Goal: Information Seeking & Learning: Understand process/instructions

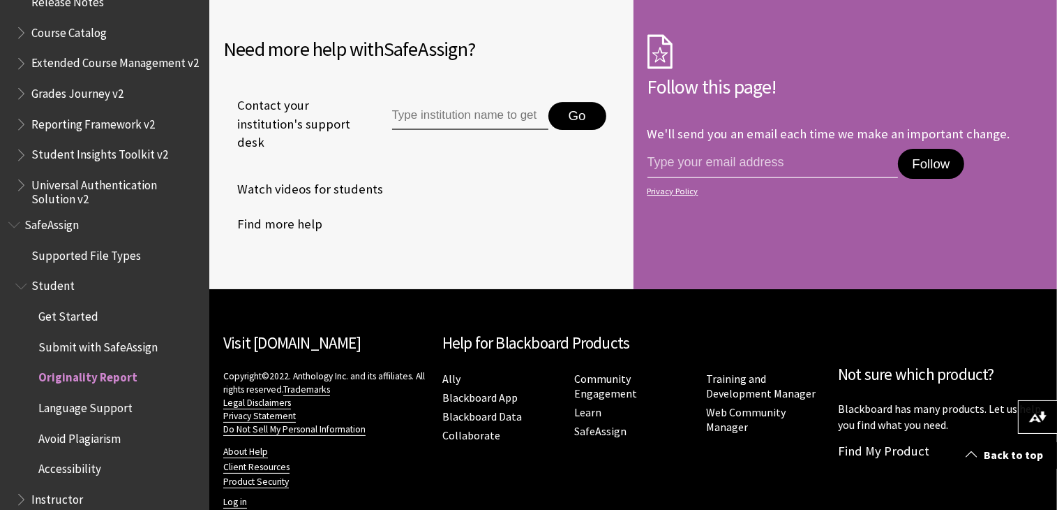
scroll to position [1614, 0]
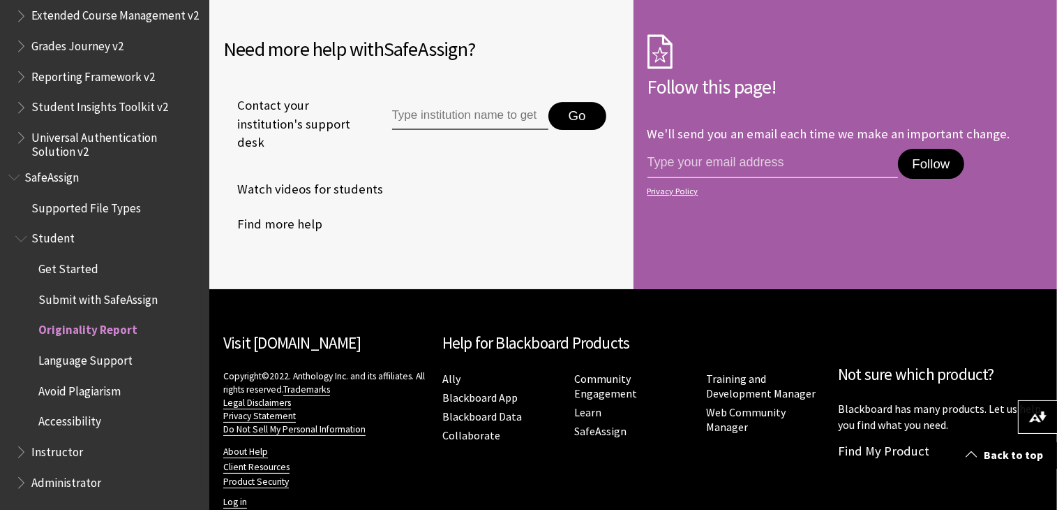
click at [94, 302] on span "Submit with SafeAssign" at bounding box center [97, 297] width 119 height 19
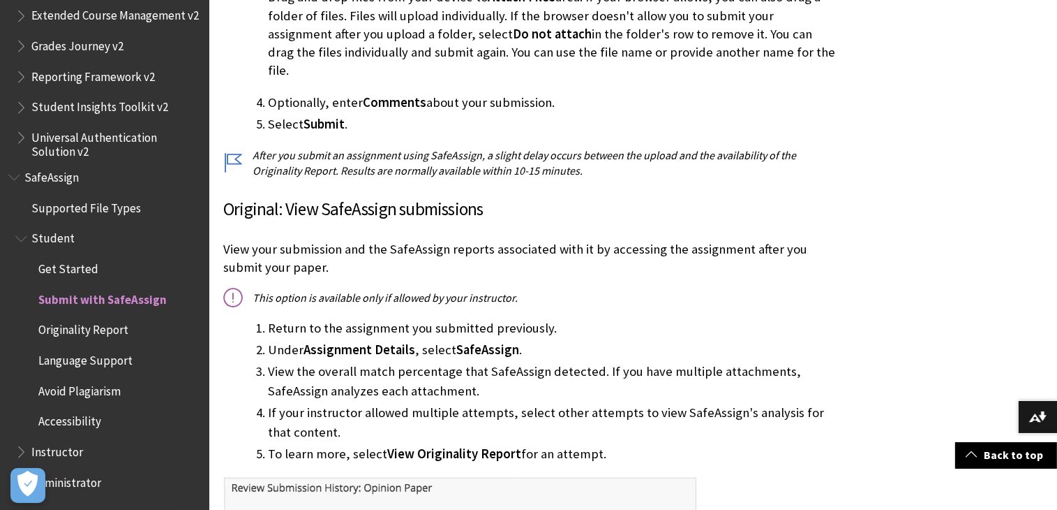
scroll to position [803, 0]
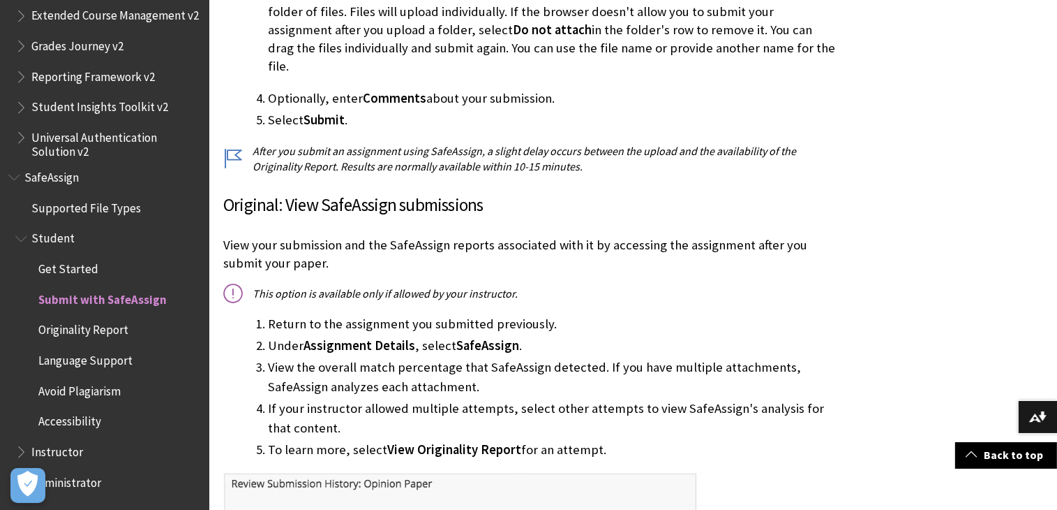
click at [77, 328] on span "Originality Report" at bounding box center [83, 327] width 90 height 19
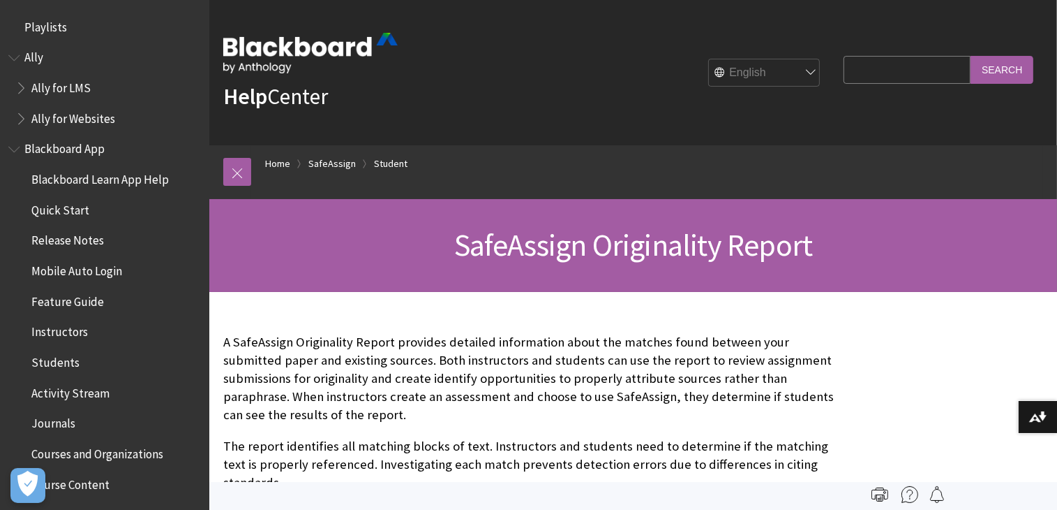
scroll to position [1614, 0]
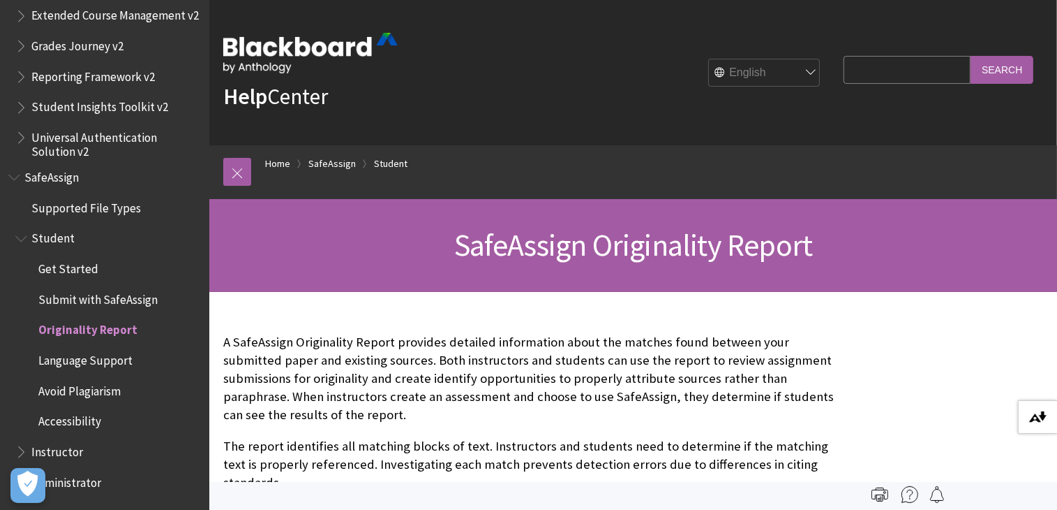
click at [1045, 417] on img at bounding box center [1037, 416] width 17 height 11
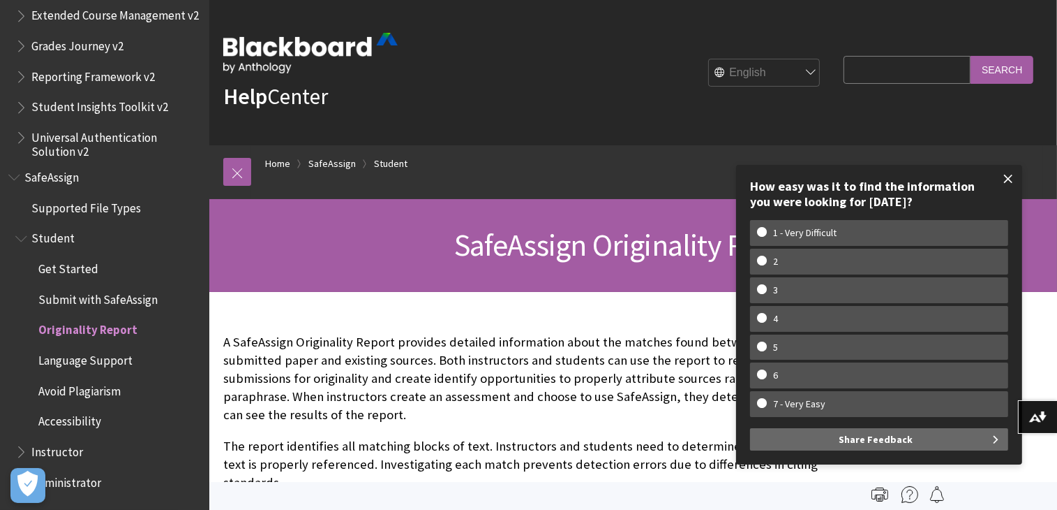
click at [1009, 177] on span at bounding box center [1008, 178] width 29 height 29
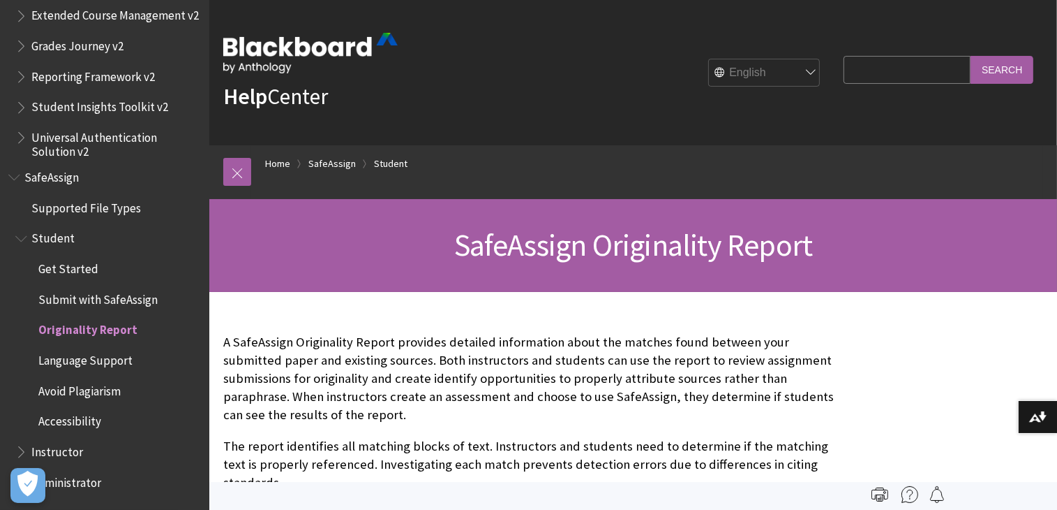
click at [855, 68] on input "Search Query" at bounding box center [907, 69] width 127 height 27
click at [971, 56] on input "Search" at bounding box center [1002, 69] width 63 height 27
click at [924, 70] on input "how do i run a doc to check on pagarism" at bounding box center [907, 69] width 127 height 27
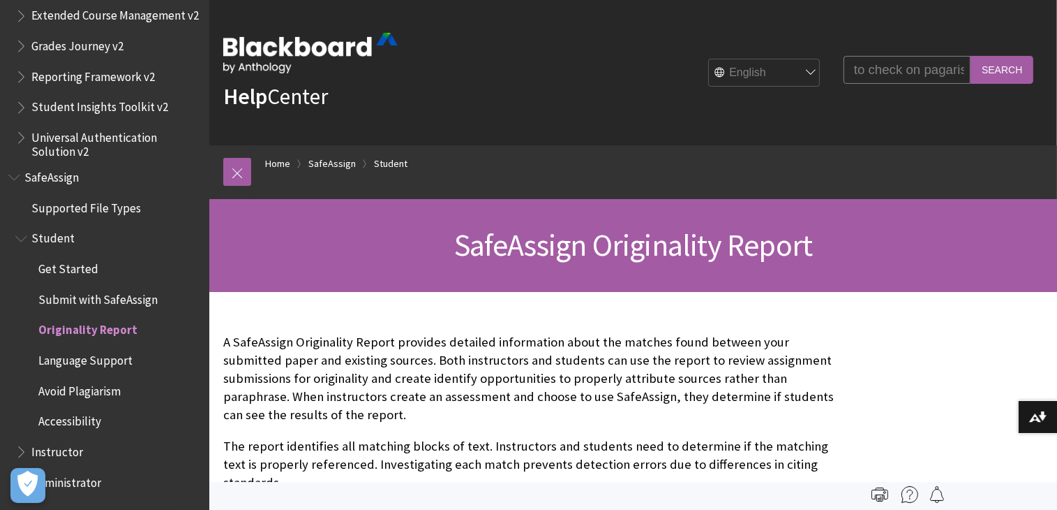
type input "how do i run a doc to check on palgarism"
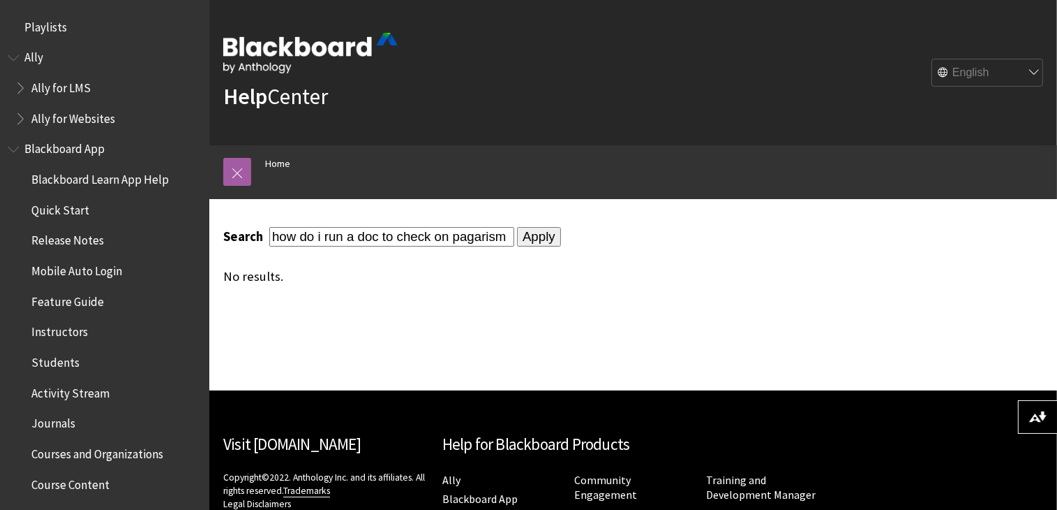
click at [517, 243] on input "Apply" at bounding box center [539, 237] width 44 height 20
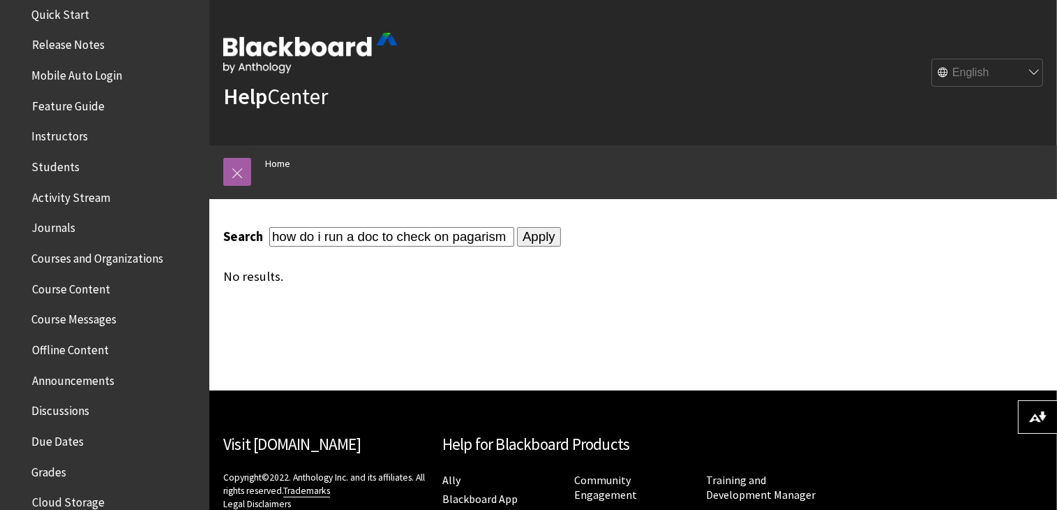
scroll to position [204, 0]
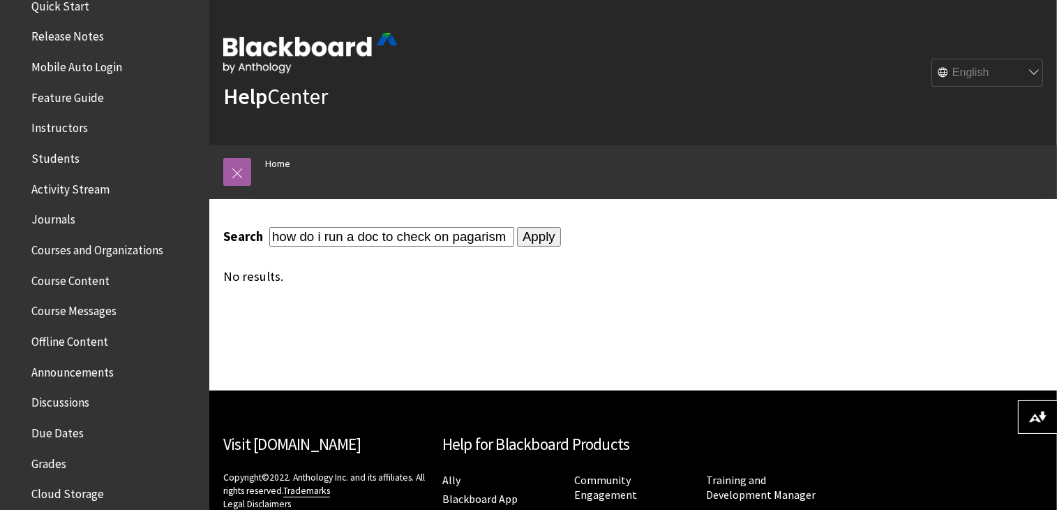
click at [50, 160] on span "Students" at bounding box center [55, 156] width 48 height 19
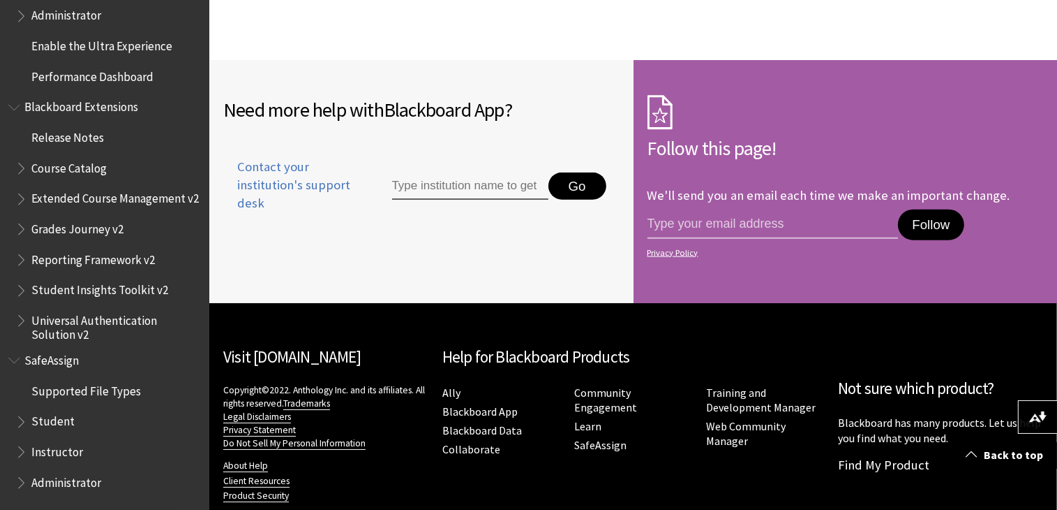
scroll to position [1737, 0]
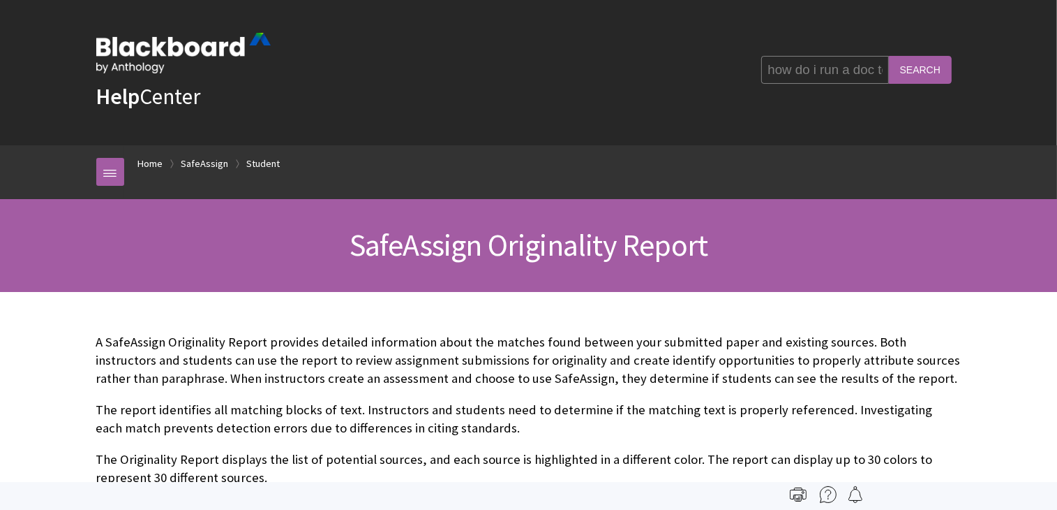
scroll to position [1614, 0]
